Goal: Book appointment/travel/reservation

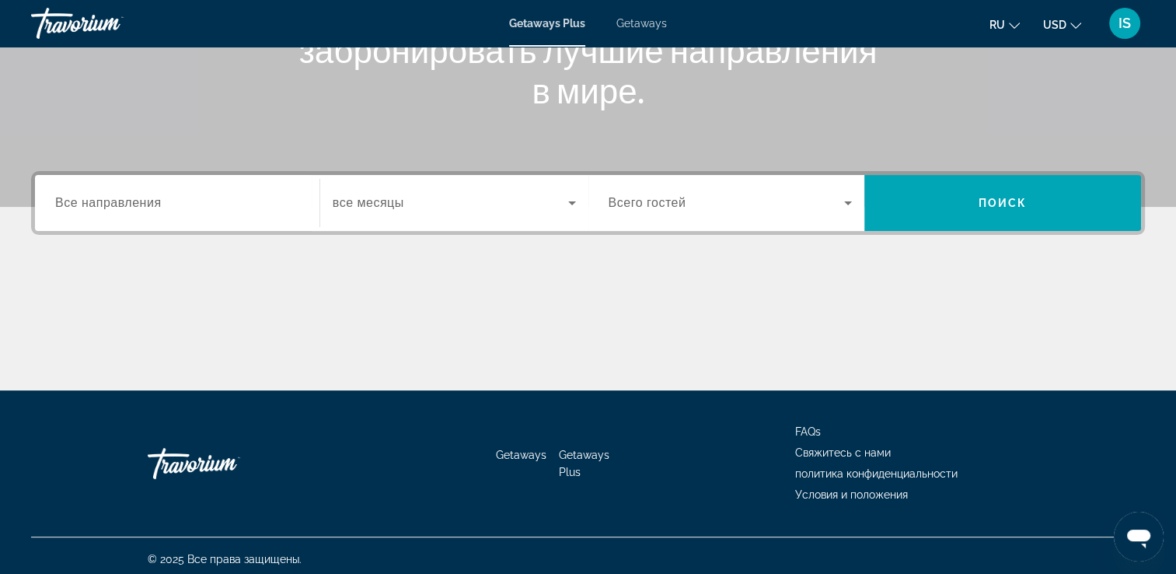
scroll to position [266, 0]
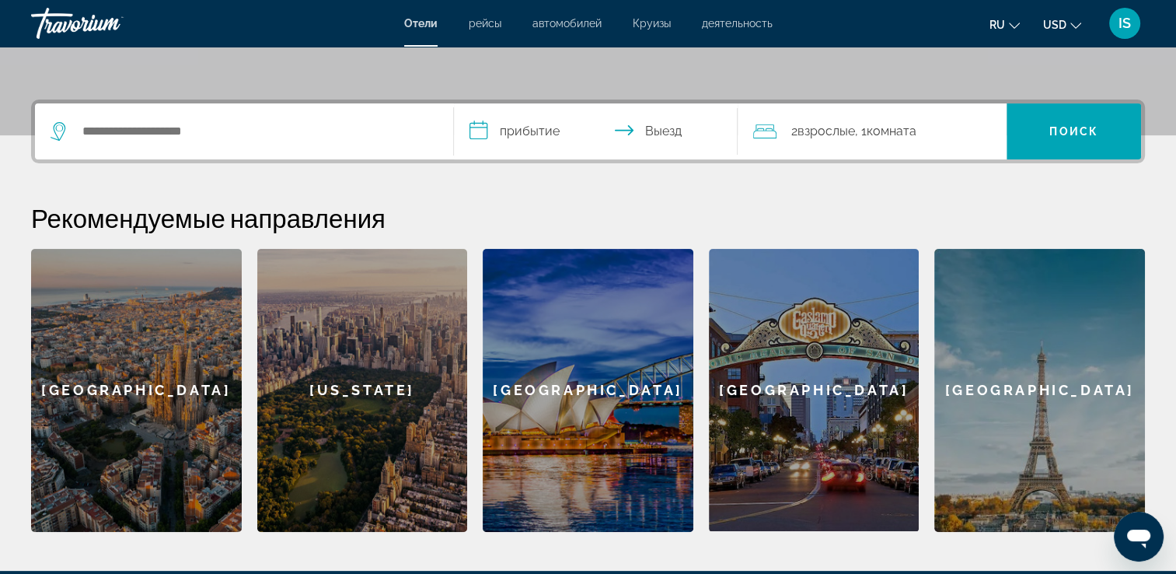
scroll to position [300, 0]
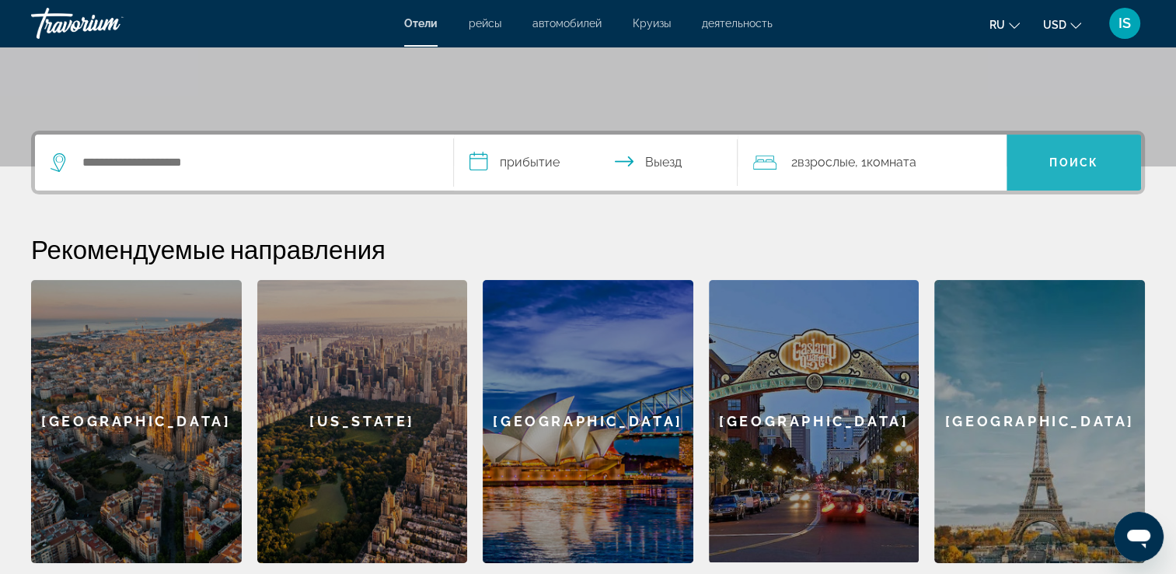
click at [1088, 163] on span "Поиск" at bounding box center [1074, 162] width 49 height 12
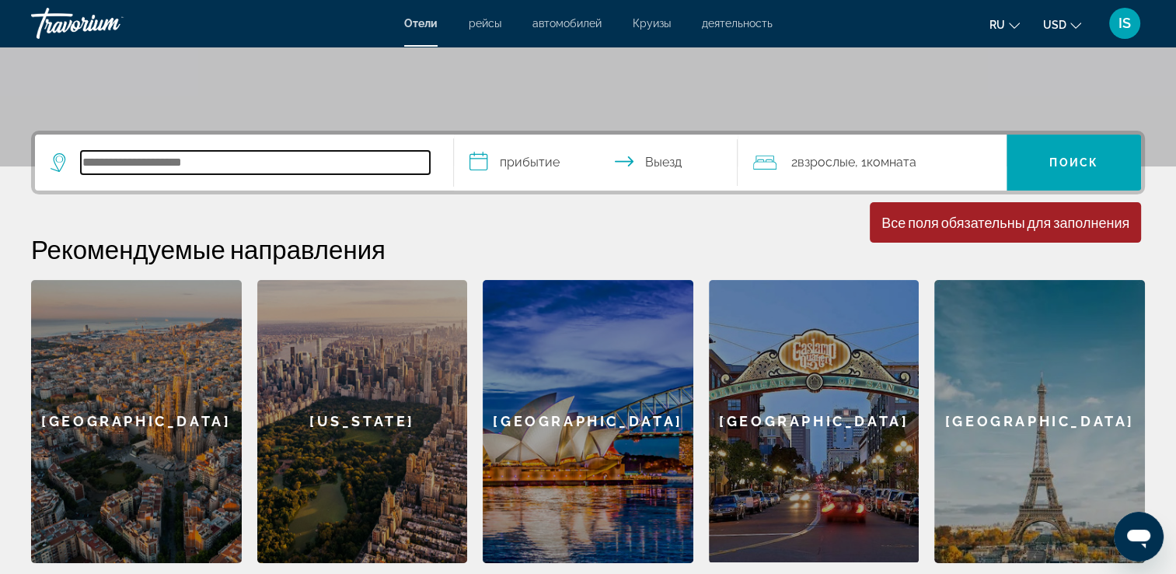
click at [267, 165] on input "Search hotel destination" at bounding box center [255, 162] width 349 height 23
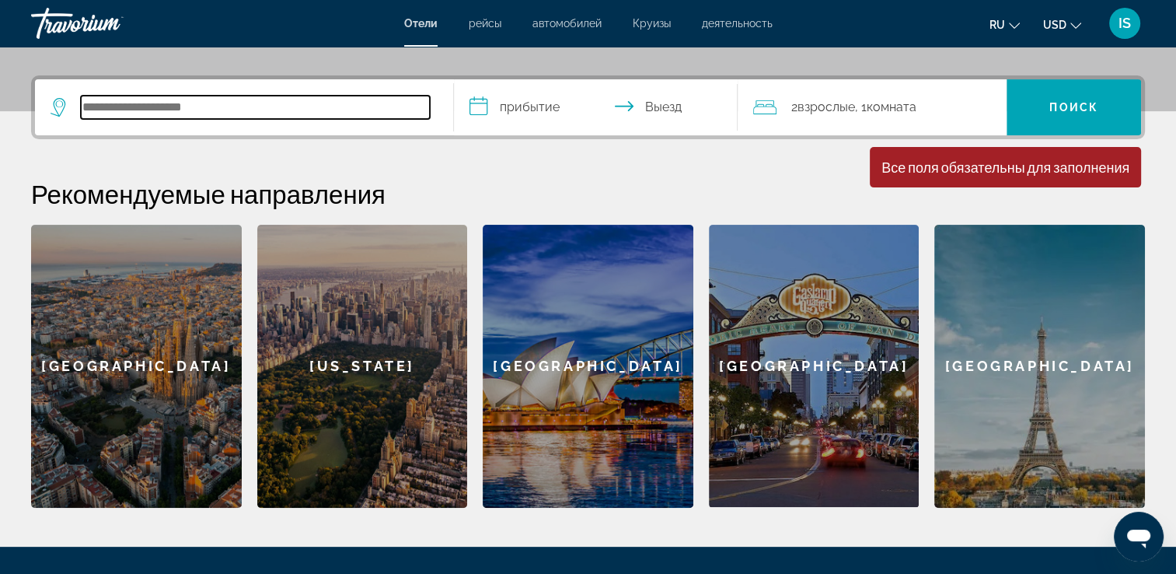
scroll to position [379, 0]
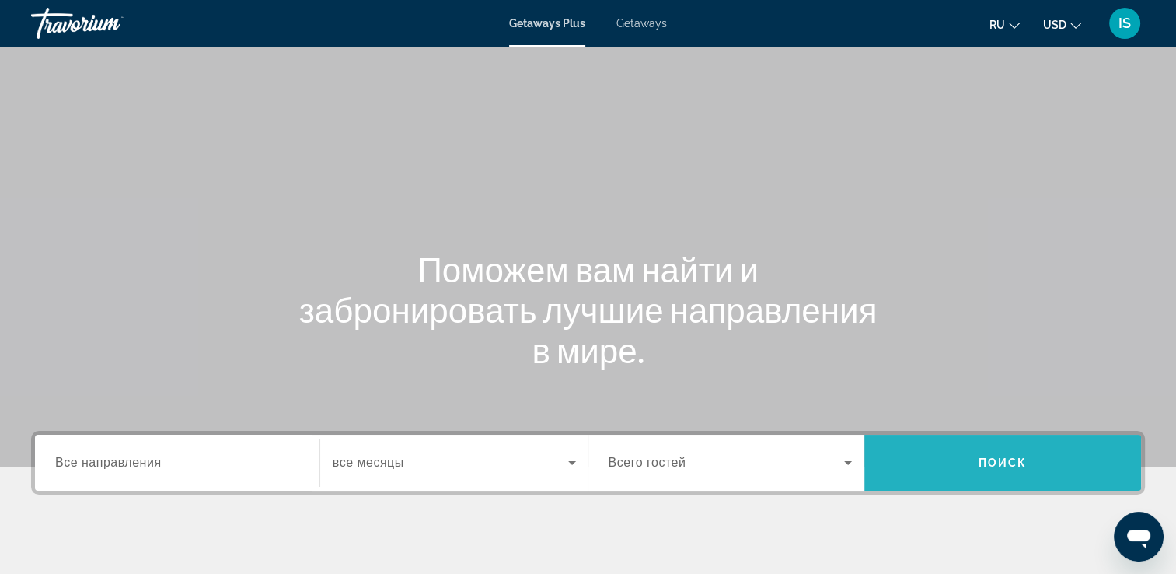
click at [971, 478] on span "Search" at bounding box center [1002, 462] width 277 height 37
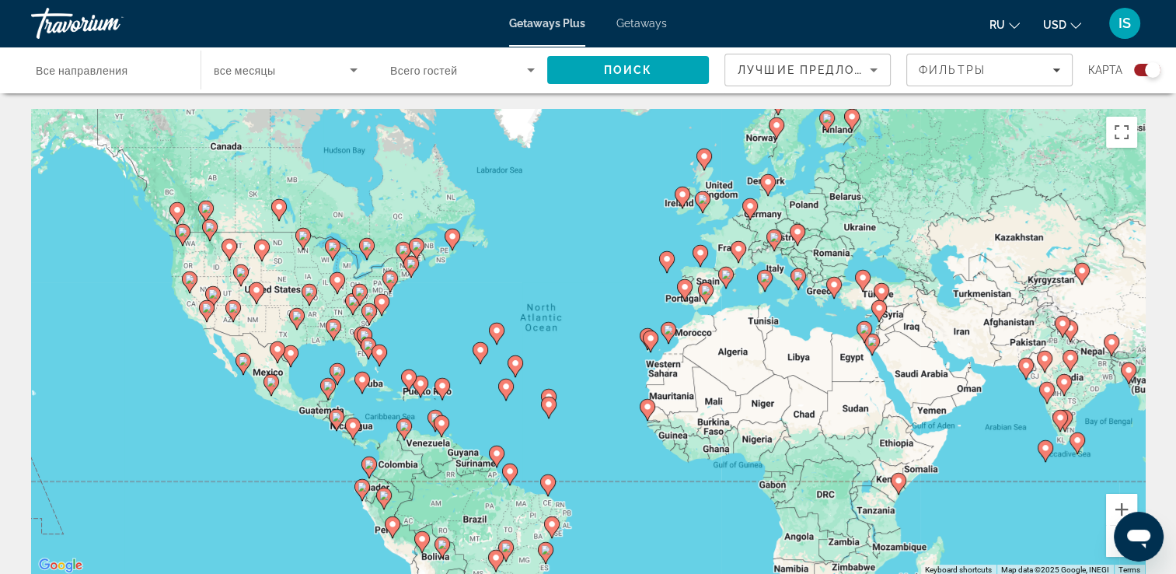
click at [833, 288] on image "Main content" at bounding box center [833, 284] width 9 height 9
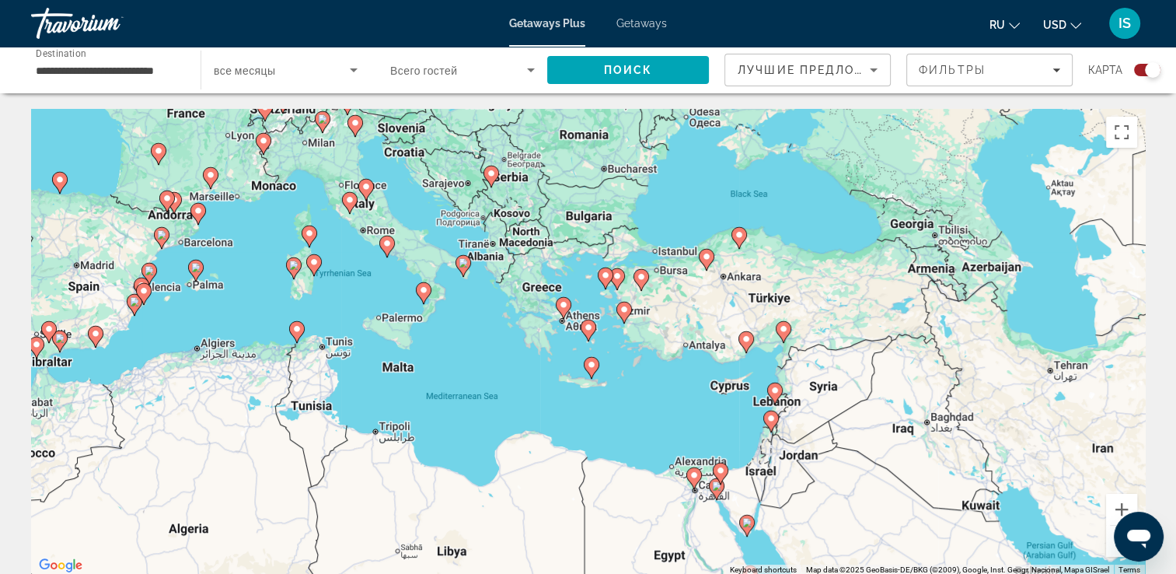
click at [564, 308] on image "Main content" at bounding box center [563, 304] width 9 height 9
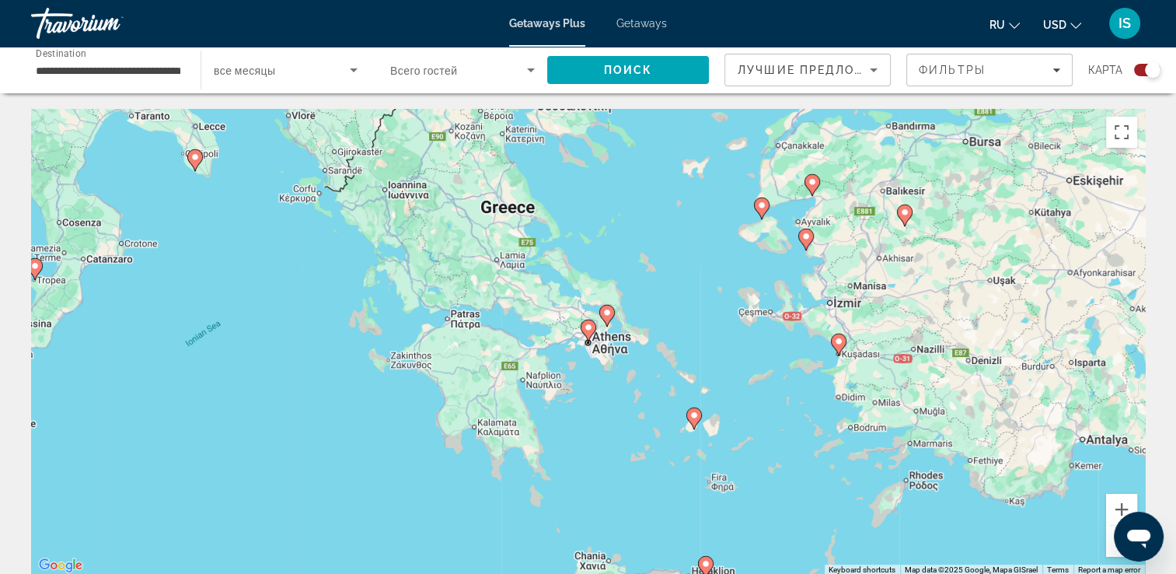
click at [587, 330] on image "Main content" at bounding box center [588, 327] width 9 height 9
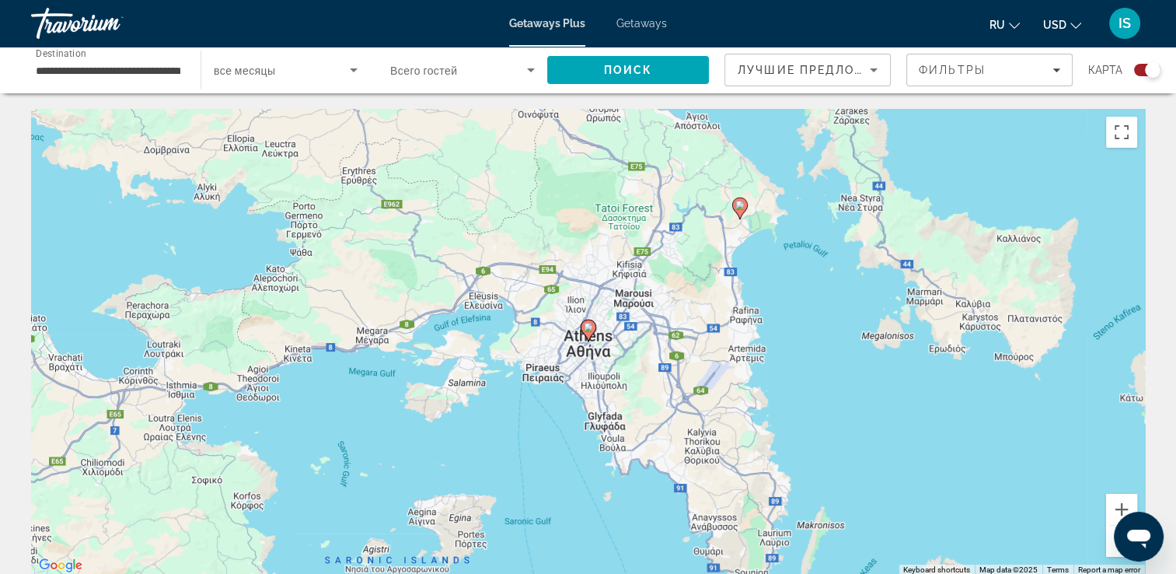
click at [587, 330] on image "Main content" at bounding box center [588, 327] width 9 height 9
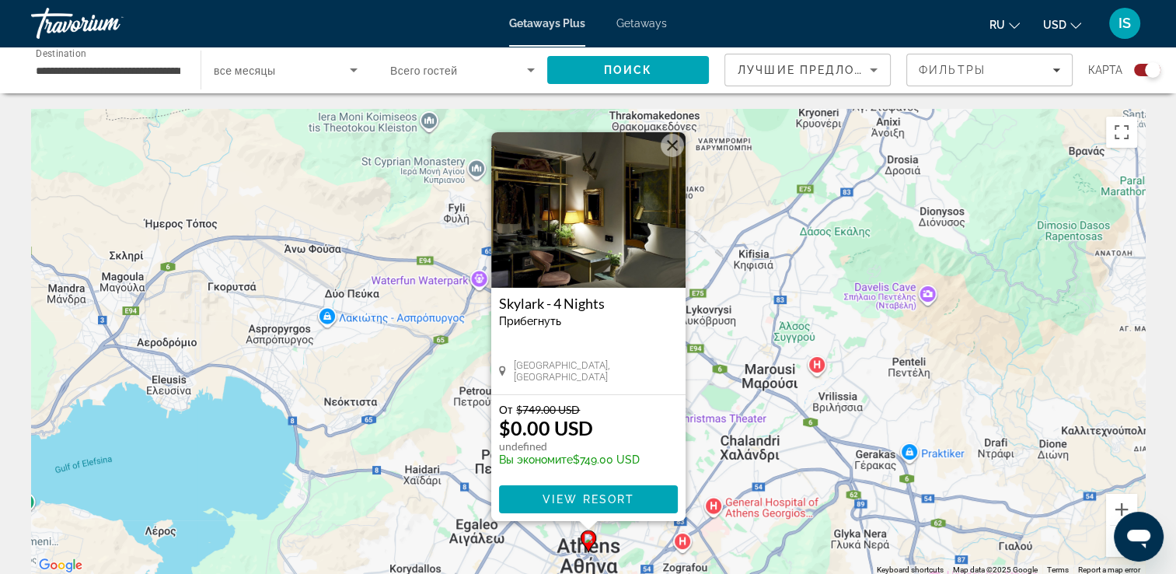
click at [669, 145] on button "Close" at bounding box center [672, 145] width 23 height 23
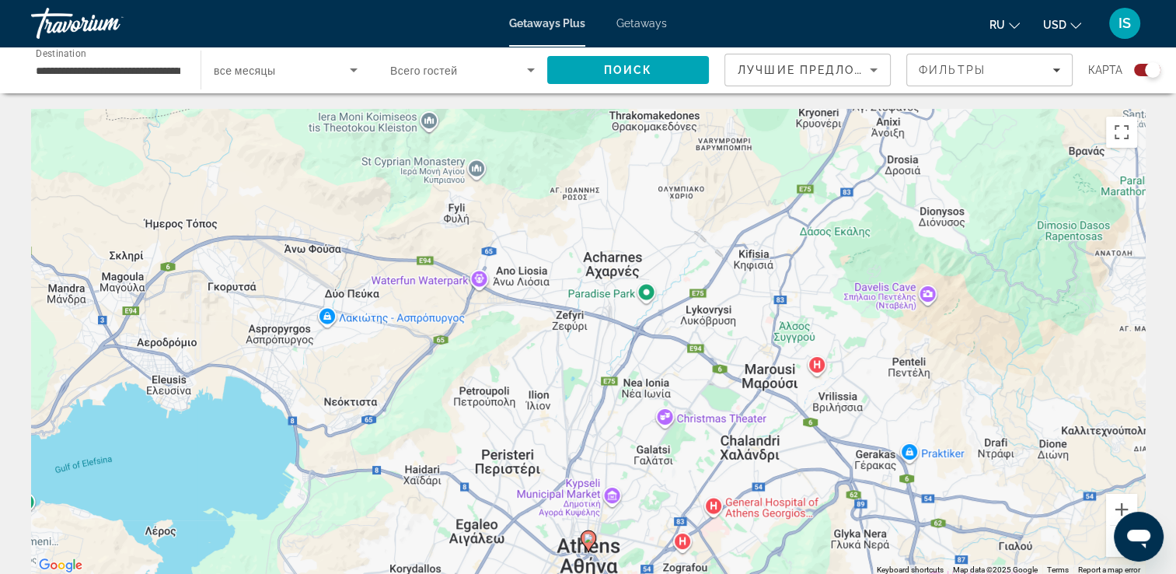
click at [1112, 548] on button "Zoom out" at bounding box center [1121, 541] width 31 height 31
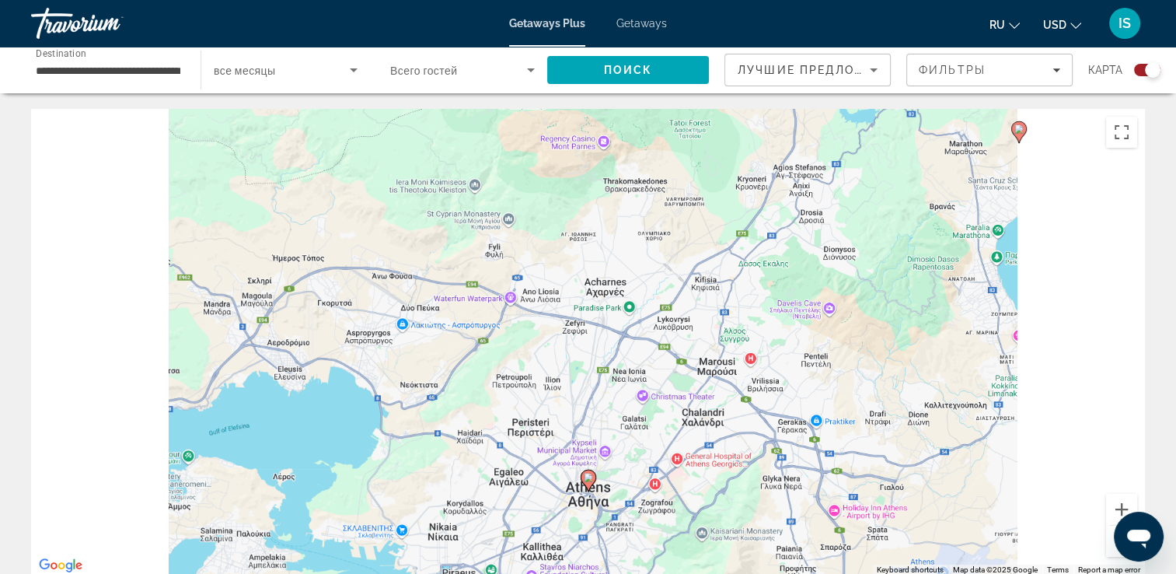
click at [1112, 548] on button "Zoom out" at bounding box center [1121, 541] width 31 height 31
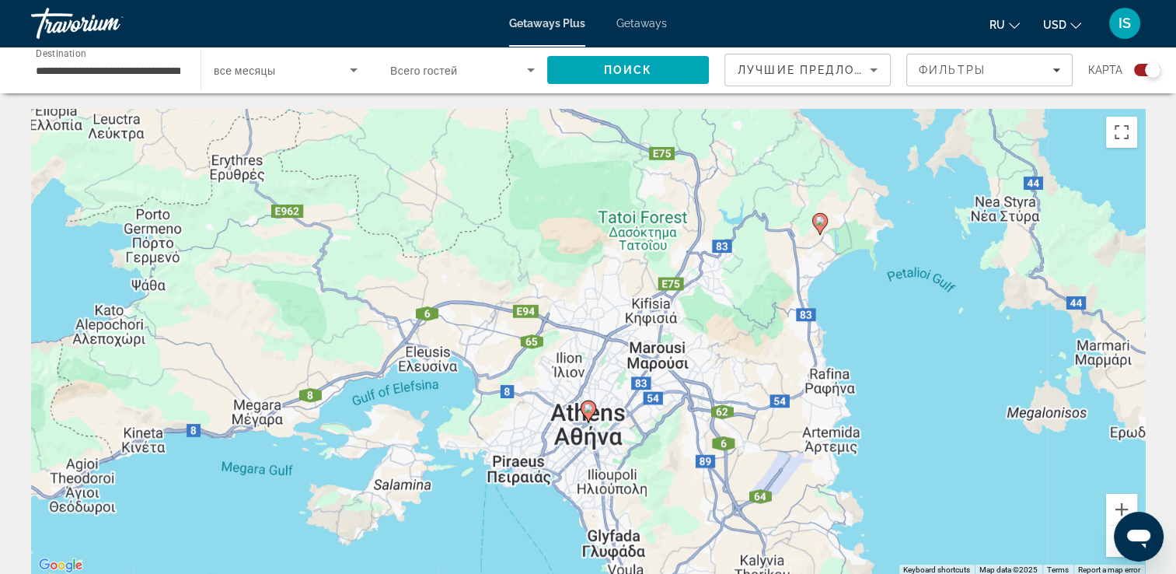
click at [1112, 548] on button "Zoom out" at bounding box center [1121, 541] width 31 height 31
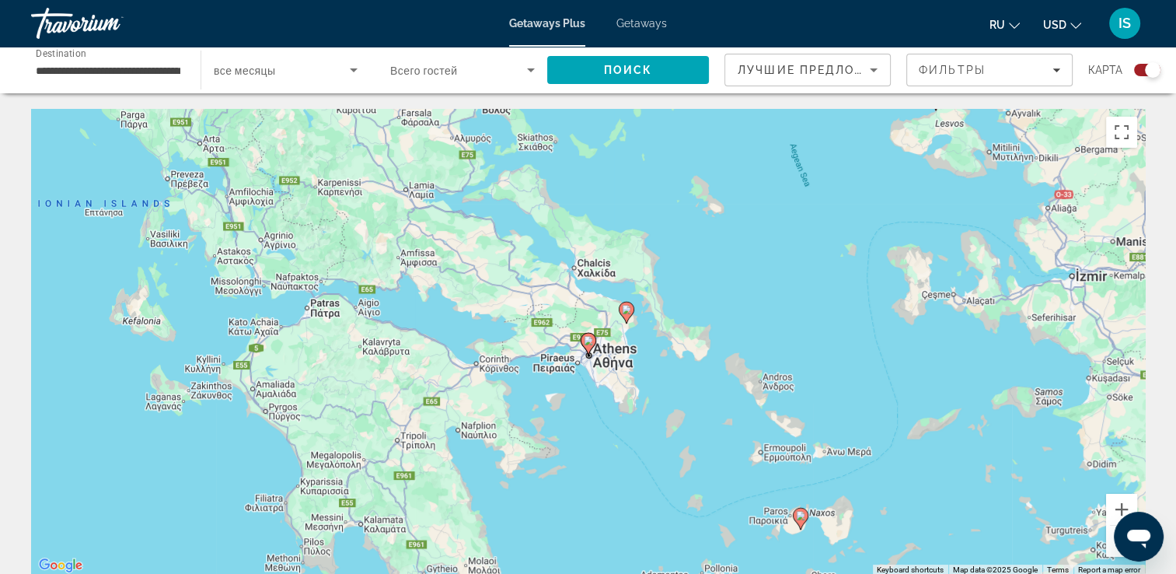
click at [1112, 548] on button "Zoom out" at bounding box center [1121, 541] width 31 height 31
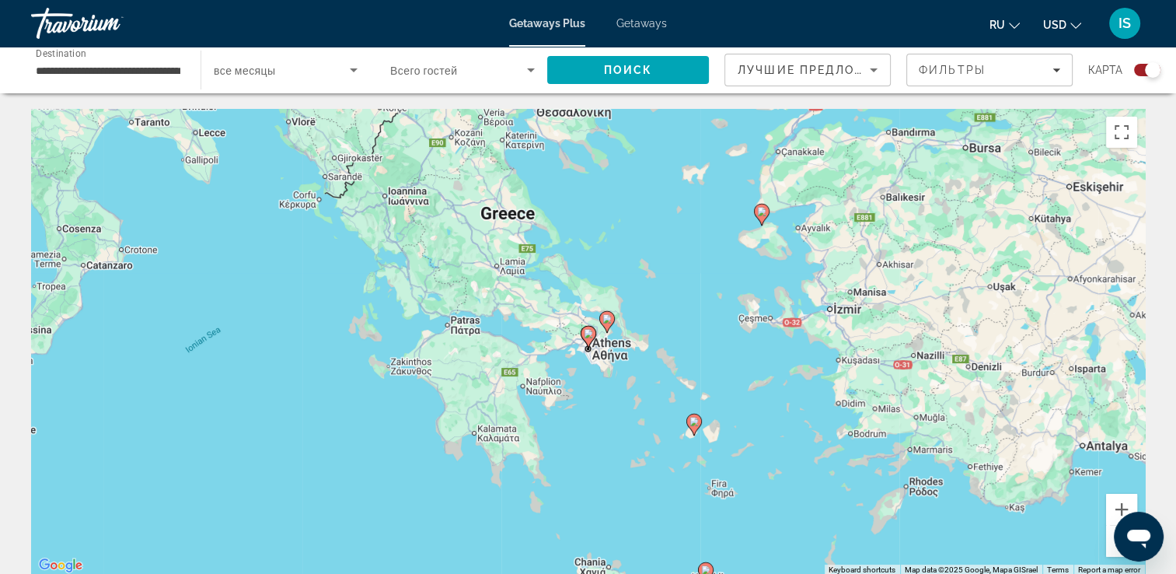
click at [1112, 548] on button "Zoom out" at bounding box center [1121, 541] width 31 height 31
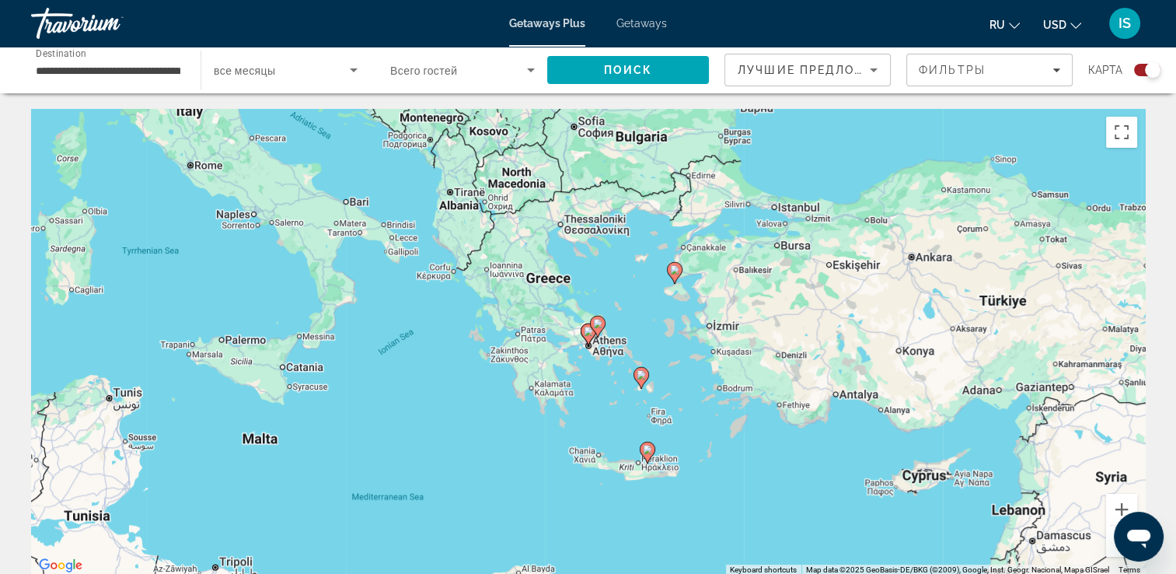
click at [1112, 548] on button "Zoom out" at bounding box center [1121, 541] width 31 height 31
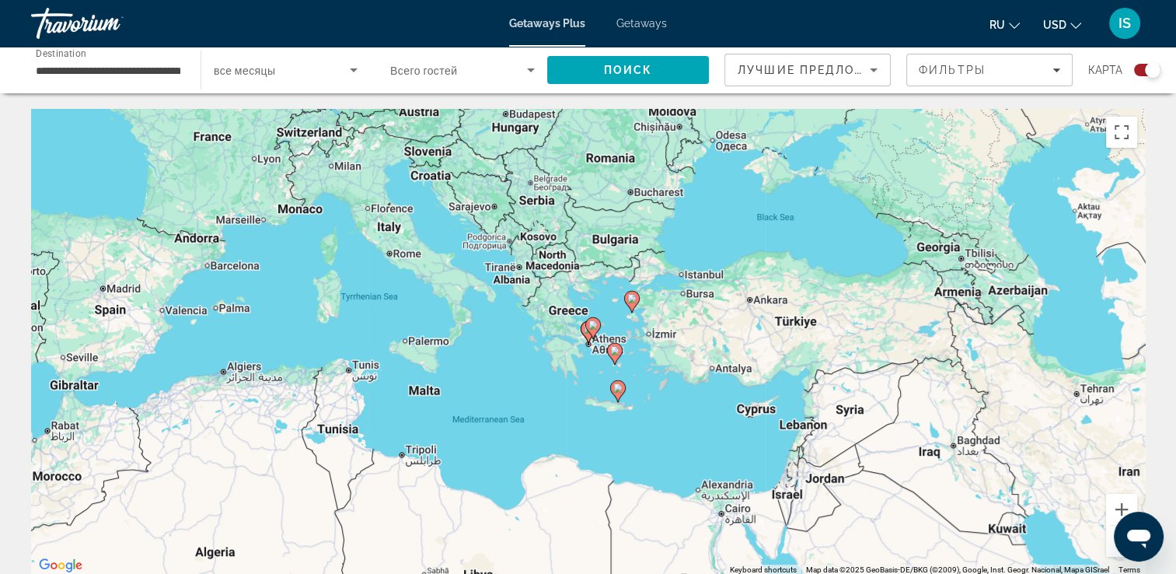
click at [1112, 548] on button "Zoom out" at bounding box center [1121, 541] width 31 height 31
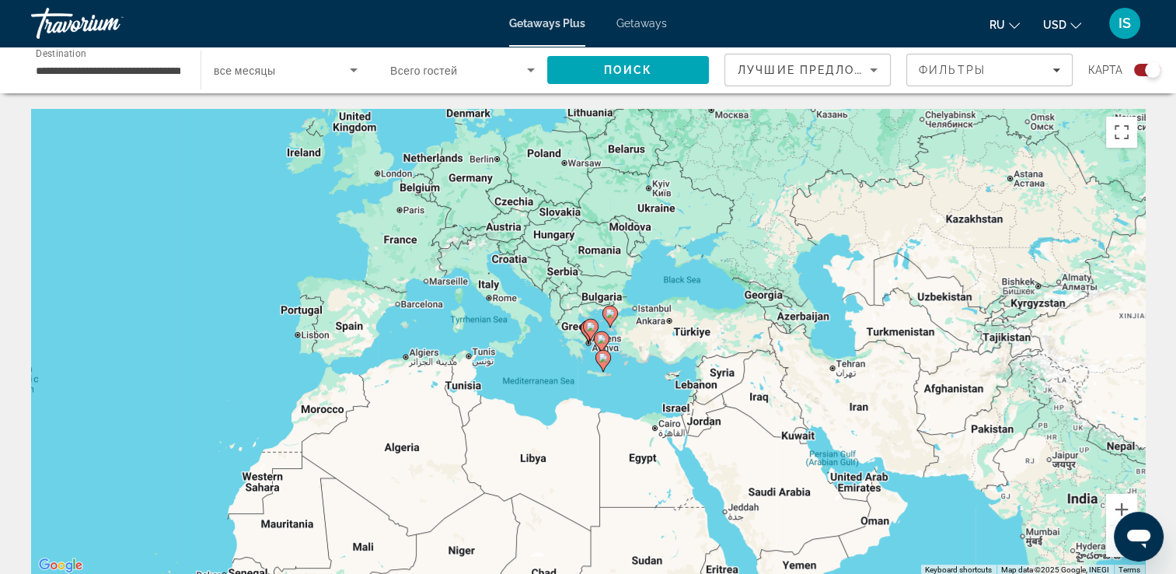
click at [1112, 548] on button "Zoom out" at bounding box center [1121, 541] width 31 height 31
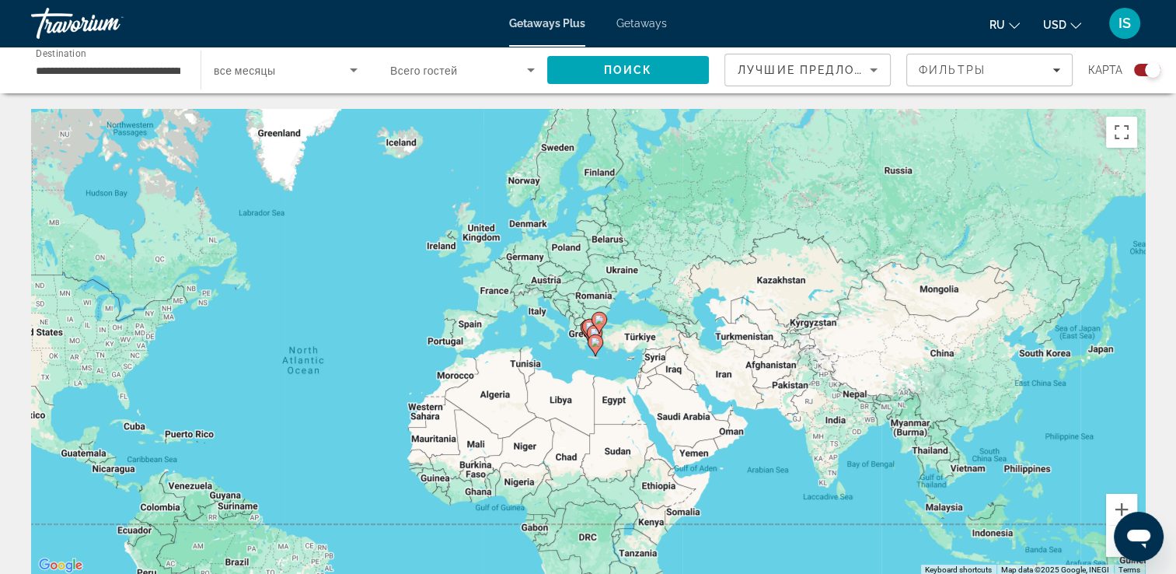
click at [598, 323] on image "Main content" at bounding box center [599, 319] width 9 height 9
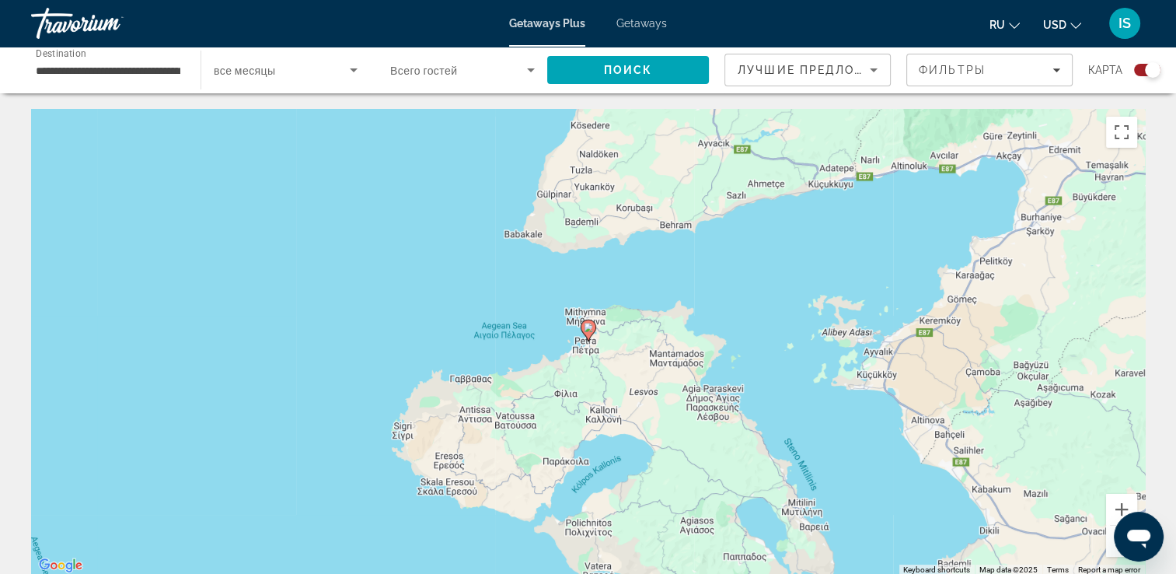
click at [586, 328] on image "Main content" at bounding box center [588, 327] width 9 height 9
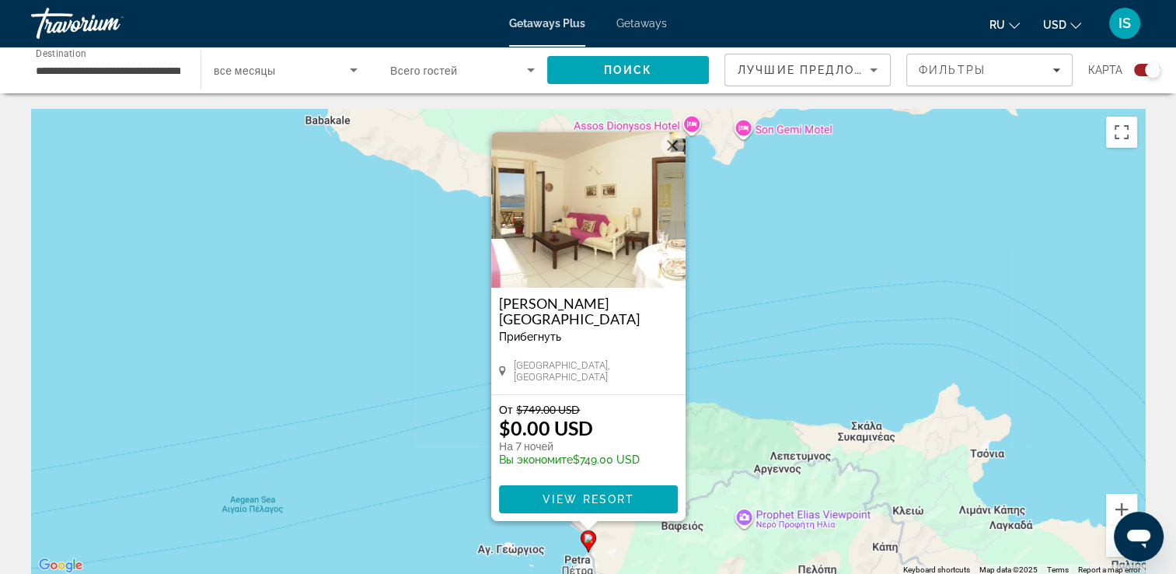
click at [666, 144] on button "Close" at bounding box center [672, 145] width 23 height 23
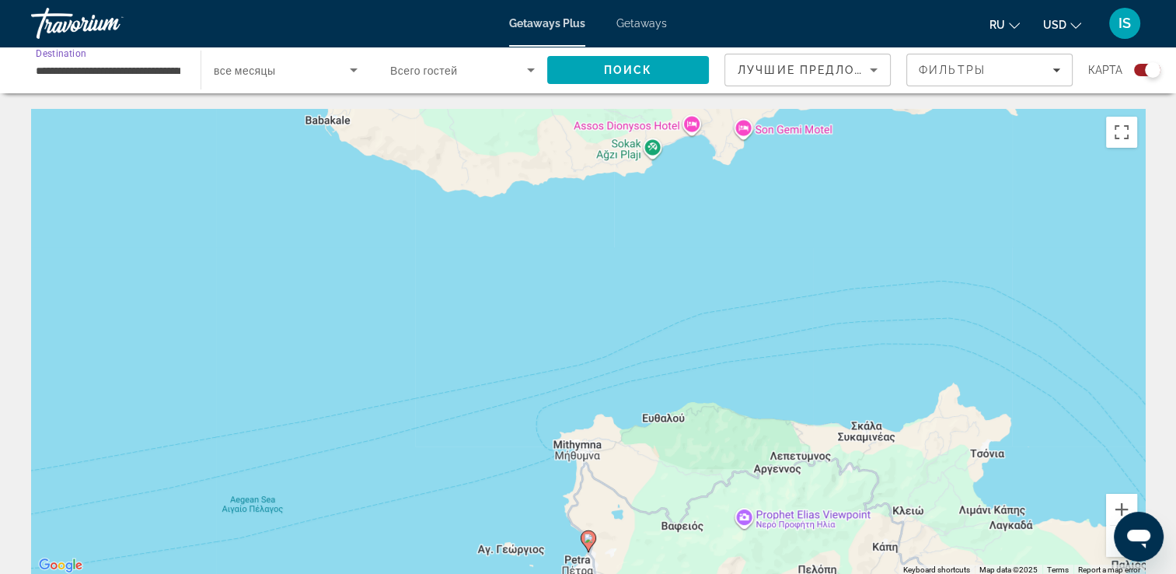
click at [134, 73] on input "**********" at bounding box center [108, 70] width 145 height 19
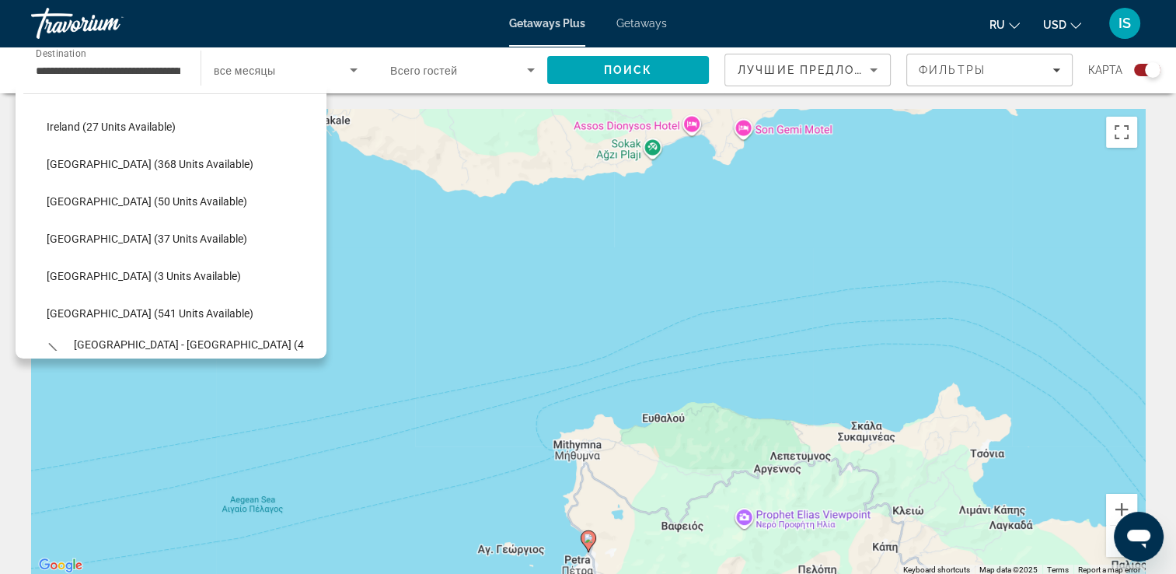
scroll to position [536, 0]
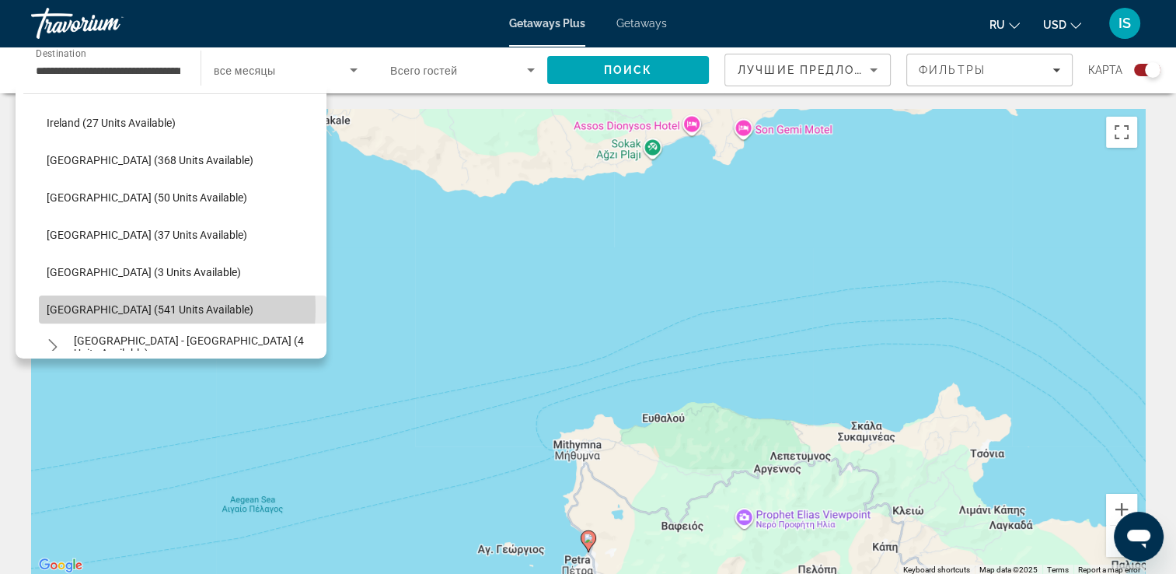
click at [121, 308] on span "[GEOGRAPHIC_DATA] (541 units available)" at bounding box center [150, 309] width 207 height 12
type input "**********"
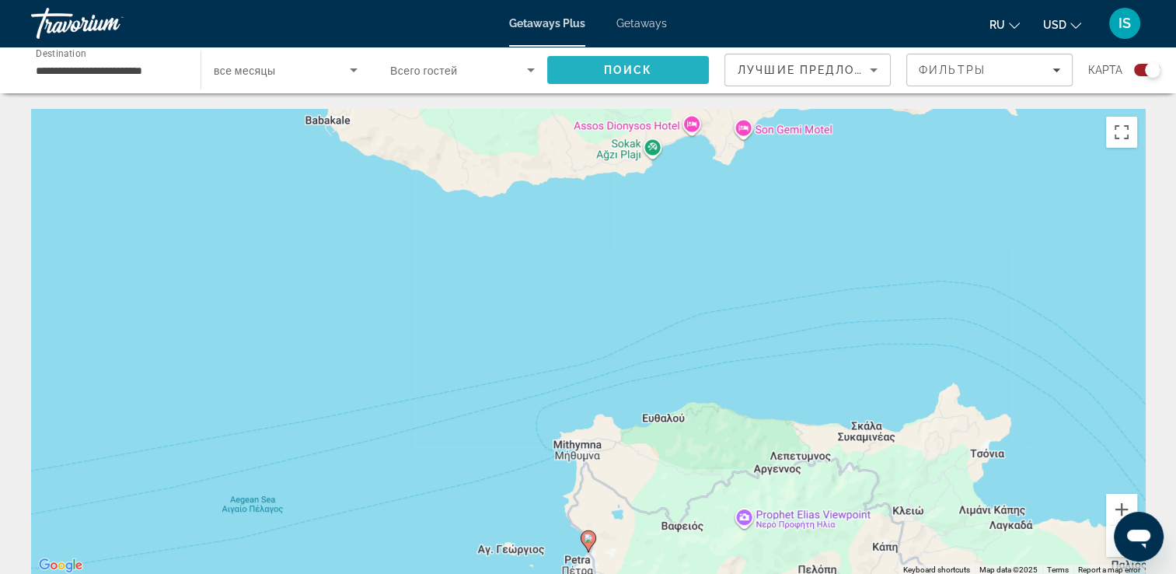
click at [677, 69] on span "Search" at bounding box center [628, 69] width 162 height 37
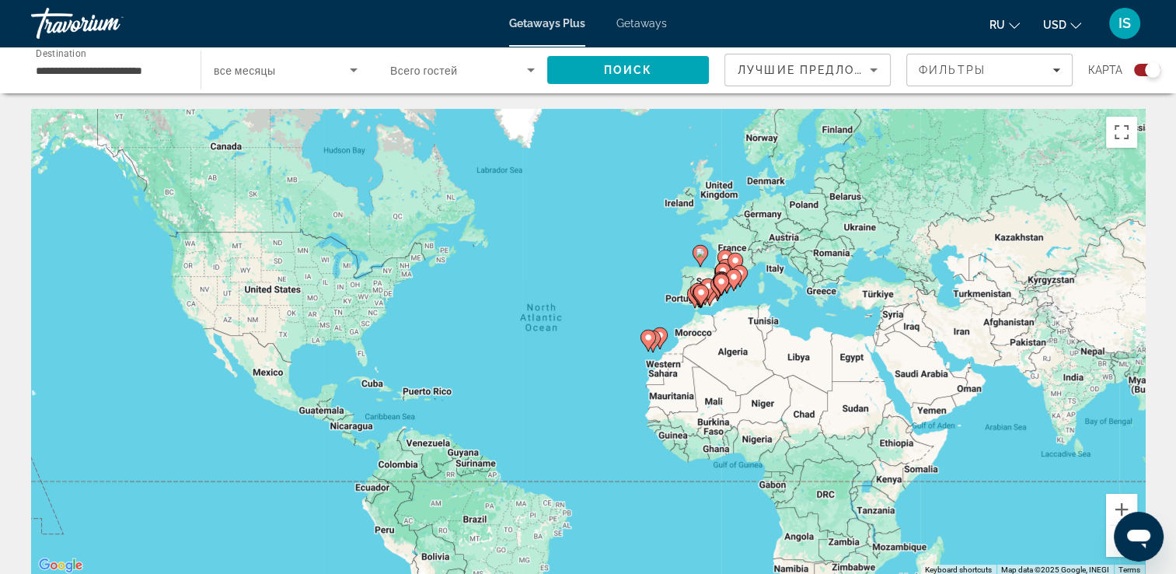
click at [1145, 67] on div "Search widget" at bounding box center [1153, 70] width 16 height 16
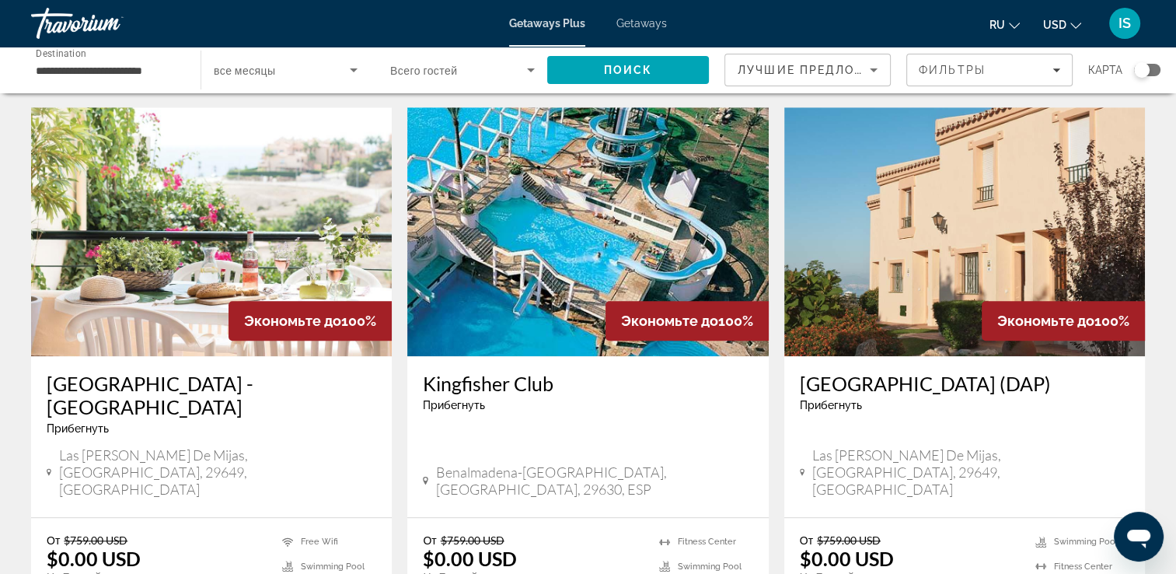
scroll to position [1182, 0]
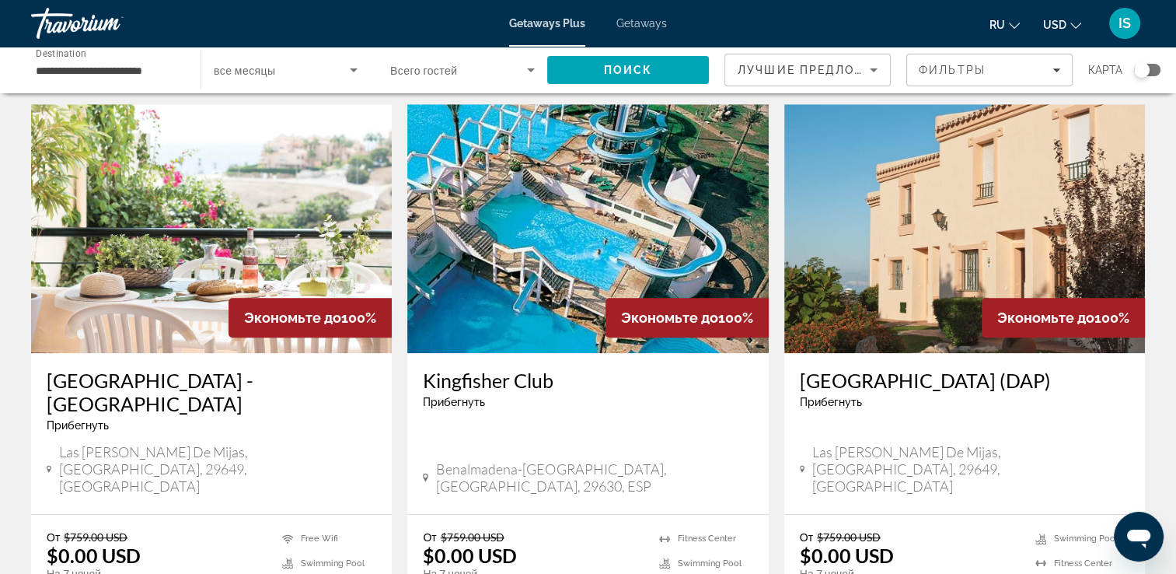
click at [526, 368] on h3 "Kingfisher Club" at bounding box center [588, 379] width 330 height 23
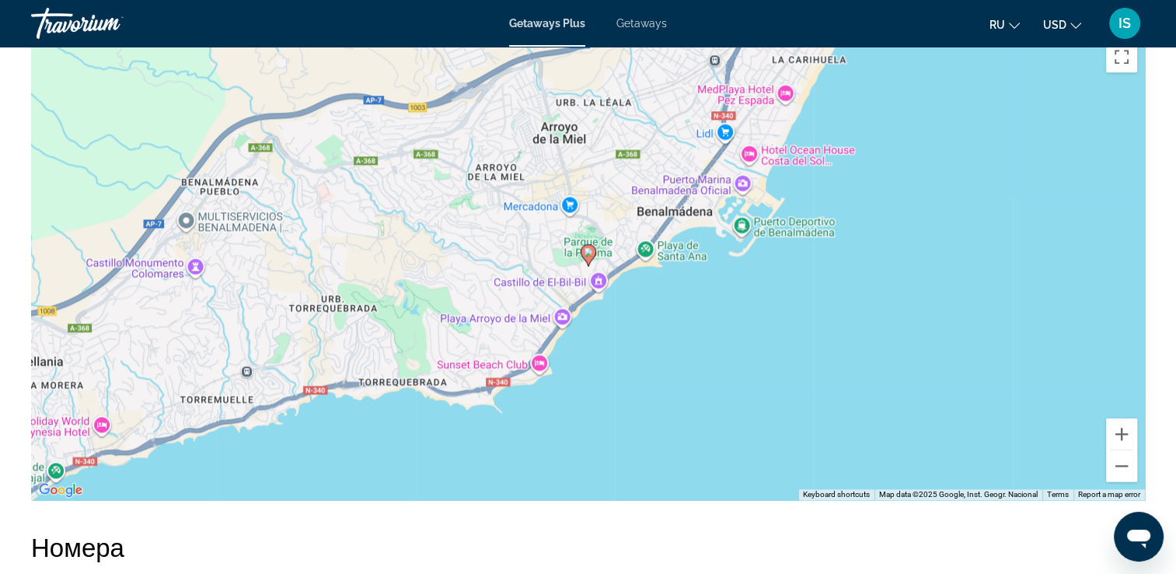
scroll to position [1804, 0]
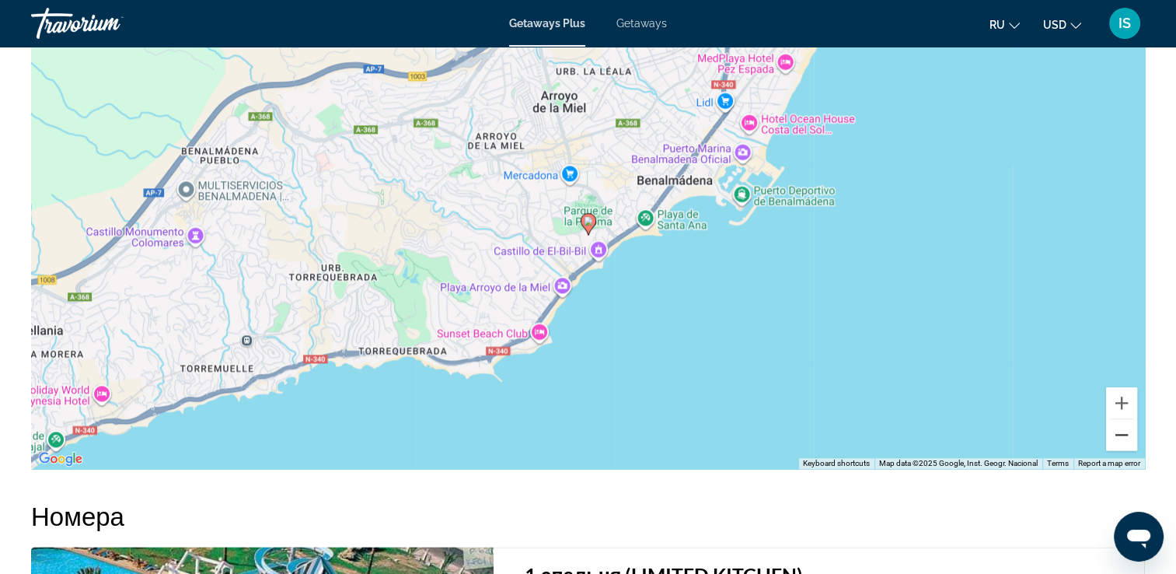
click at [1124, 441] on button "Zoom out" at bounding box center [1121, 434] width 31 height 31
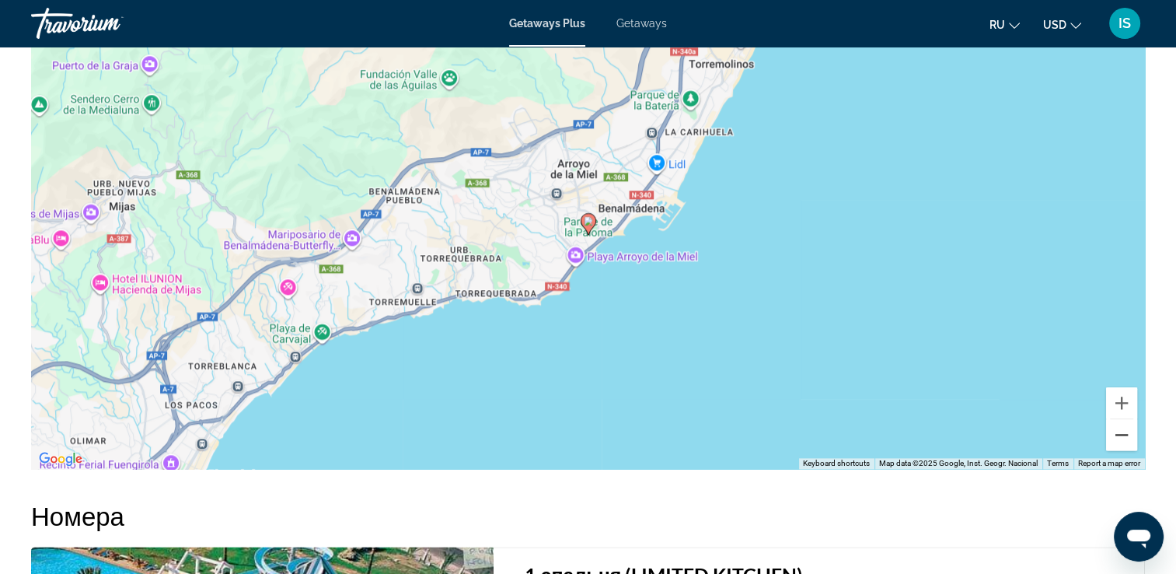
click at [1124, 441] on button "Zoom out" at bounding box center [1121, 434] width 31 height 31
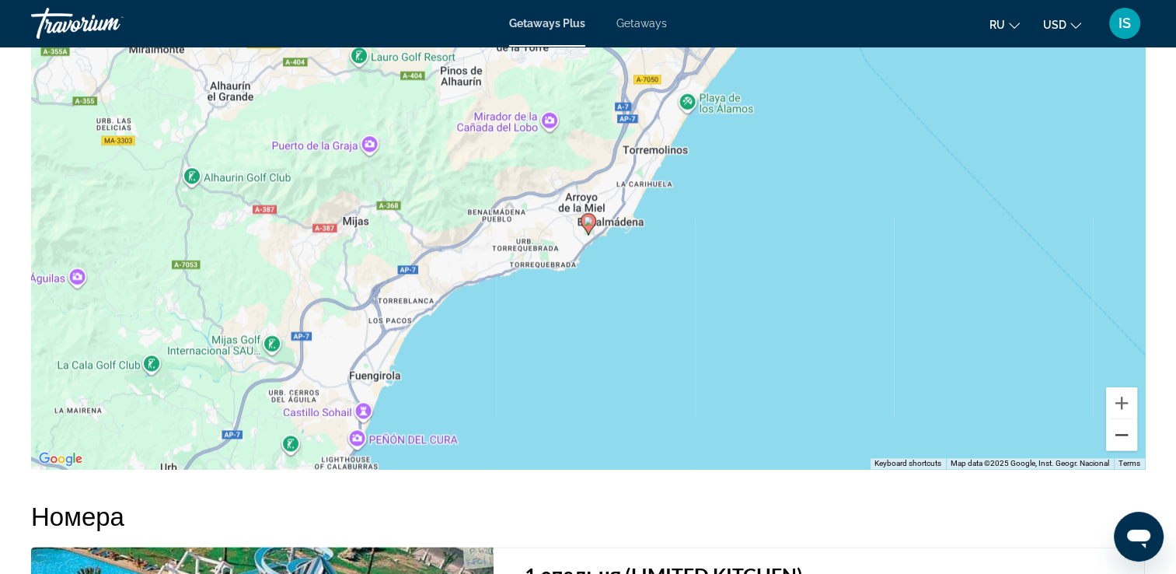
click at [1124, 441] on button "Zoom out" at bounding box center [1121, 434] width 31 height 31
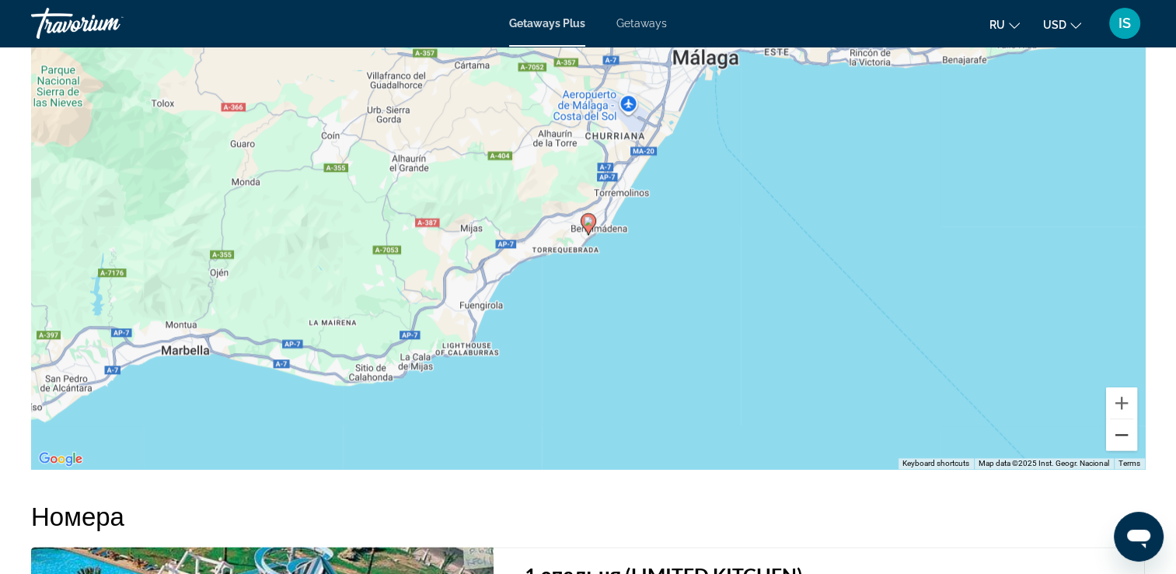
click at [1124, 441] on button "Zoom out" at bounding box center [1121, 434] width 31 height 31
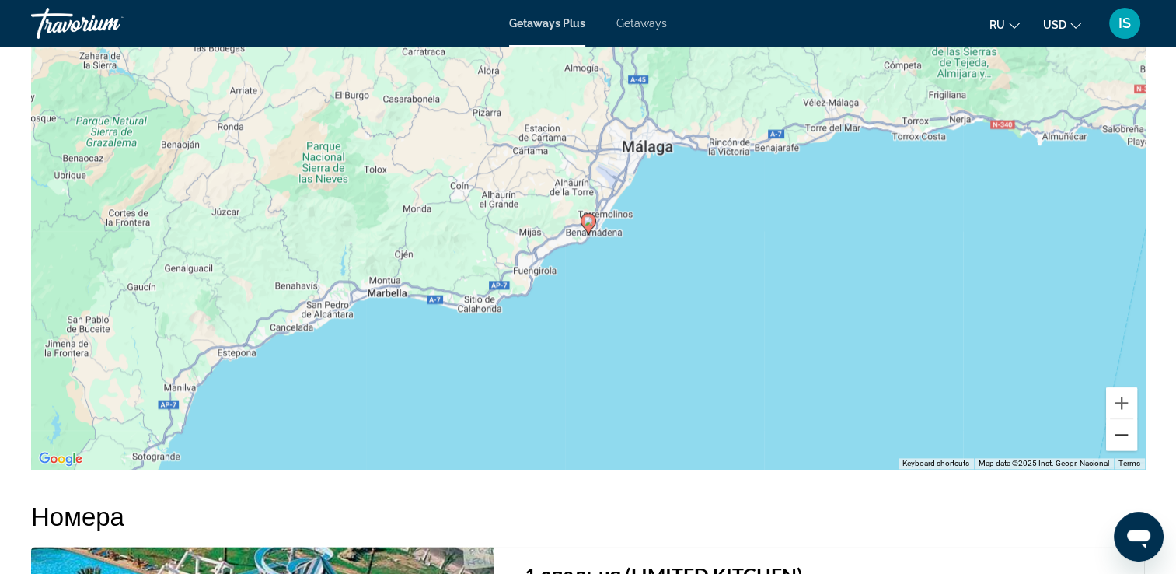
click at [1124, 441] on button "Zoom out" at bounding box center [1121, 434] width 31 height 31
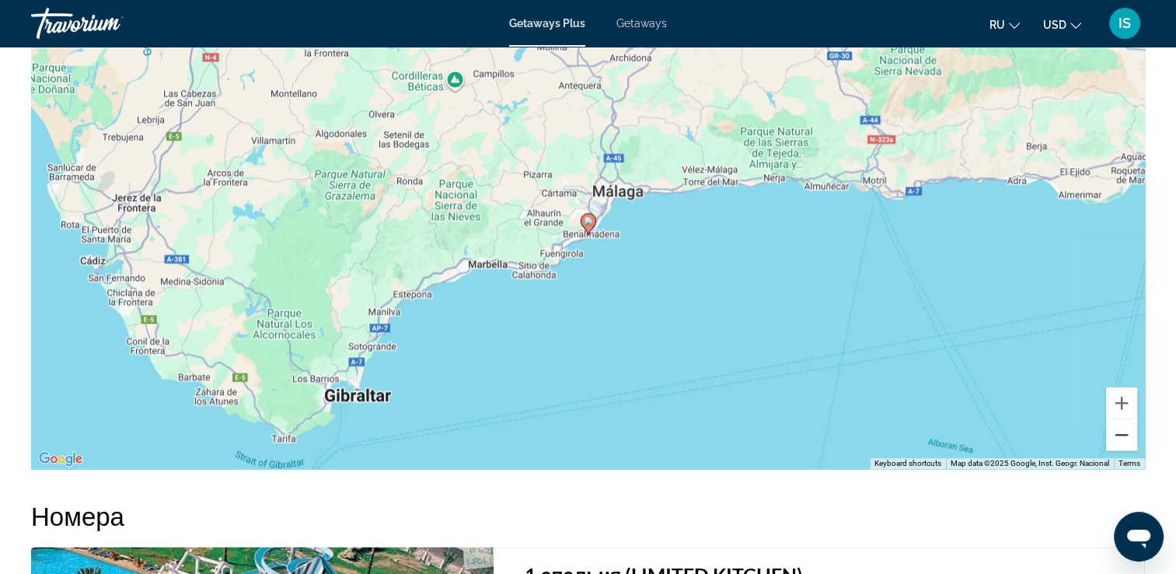
click at [1124, 441] on button "Zoom out" at bounding box center [1121, 434] width 31 height 31
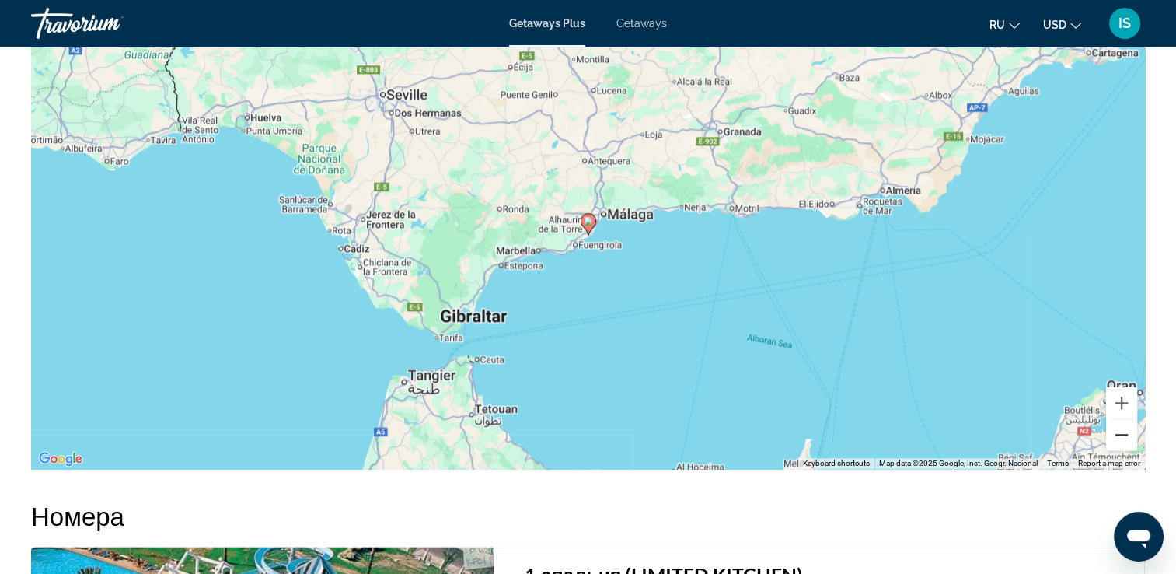
click at [1124, 441] on button "Zoom out" at bounding box center [1121, 434] width 31 height 31
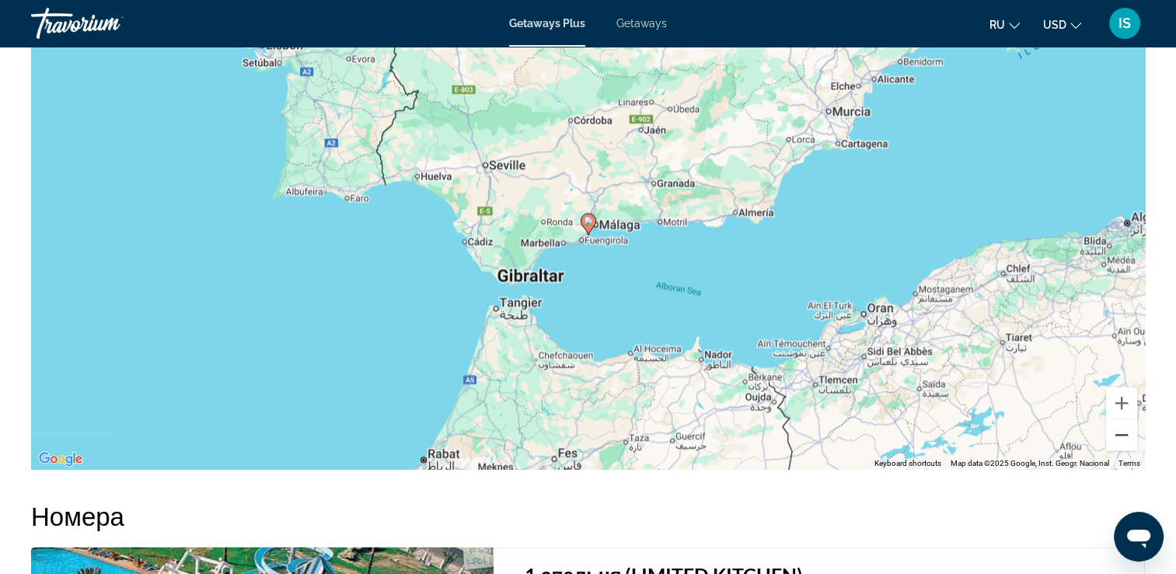
click at [1124, 441] on button "Zoom out" at bounding box center [1121, 434] width 31 height 31
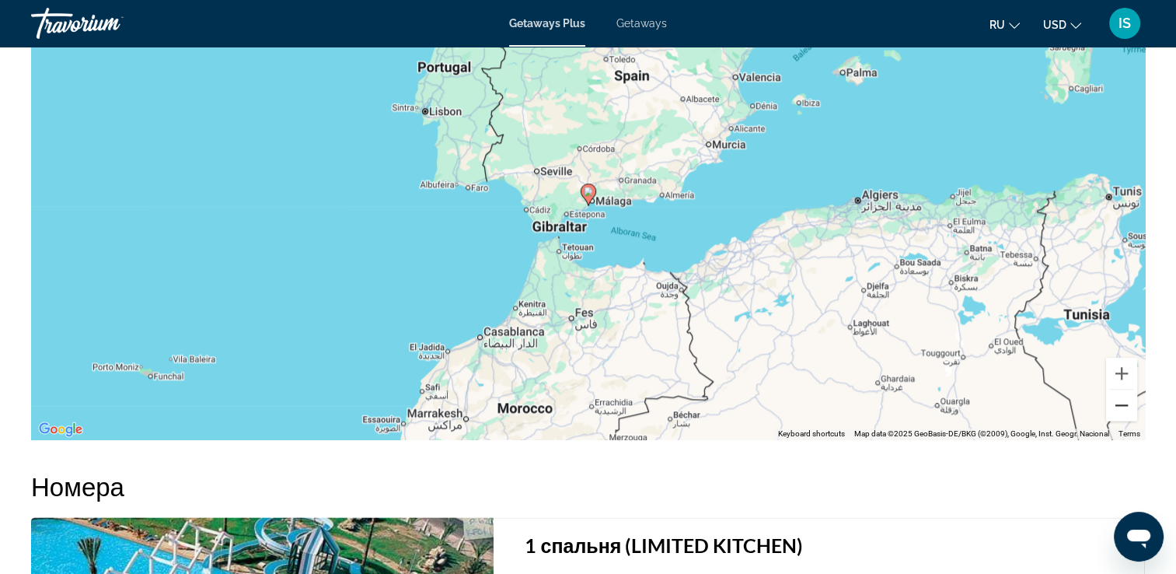
scroll to position [1835, 0]
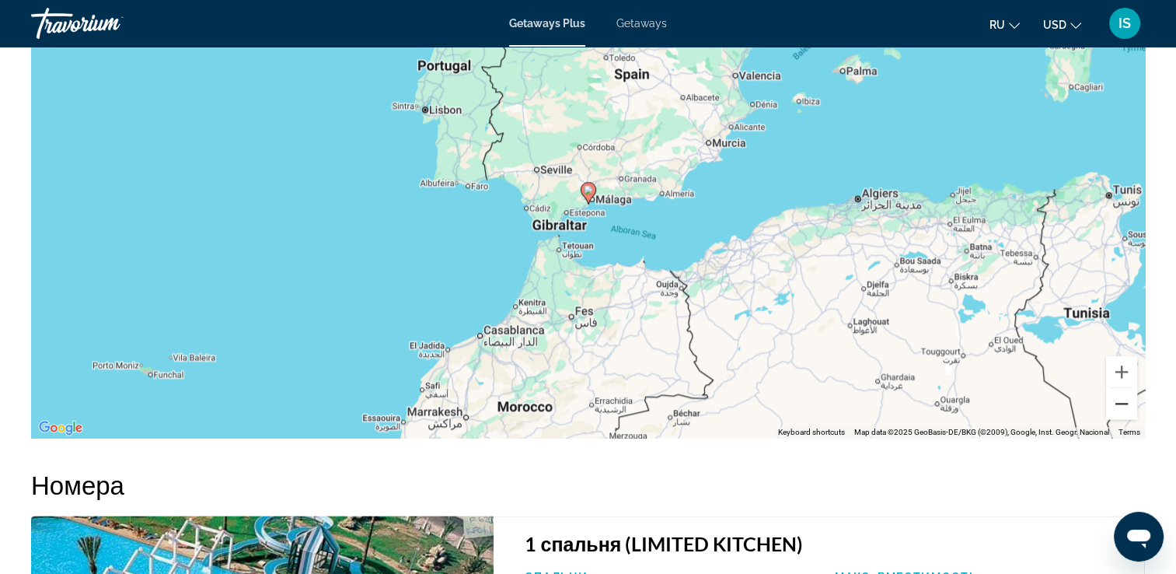
click at [1127, 410] on button "Zoom out" at bounding box center [1121, 403] width 31 height 31
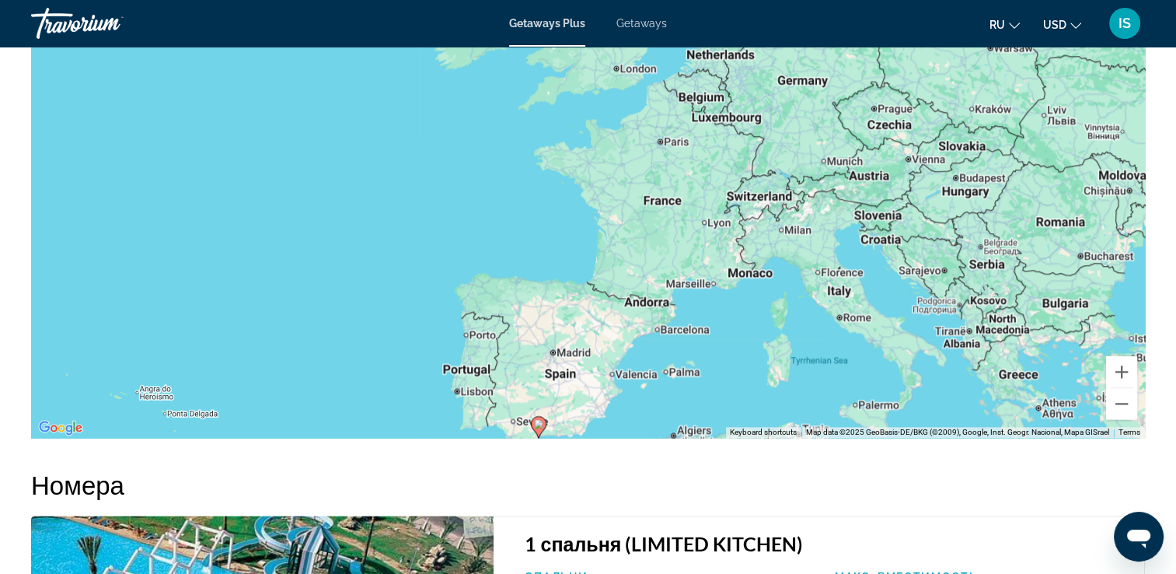
drag, startPoint x: 746, startPoint y: 169, endPoint x: 697, endPoint y: 406, distance: 241.5
click at [697, 406] on div "To activate drag with keyboard, press Alt + Enter. Once in keyboard drag state,…" at bounding box center [588, 204] width 1114 height 466
